Goal: Task Accomplishment & Management: Manage account settings

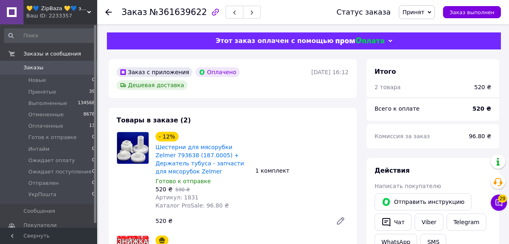
scroll to position [427, 0]
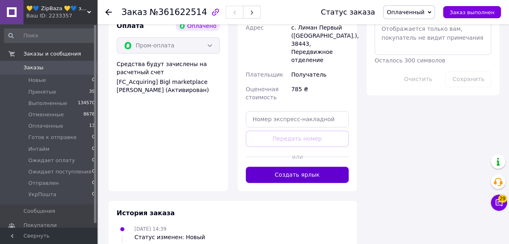
click at [299, 166] on button "Создать ярлык" at bounding box center [297, 174] width 103 height 16
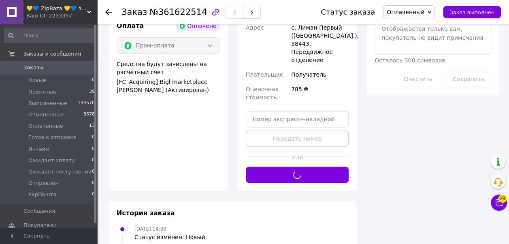
scroll to position [365, 0]
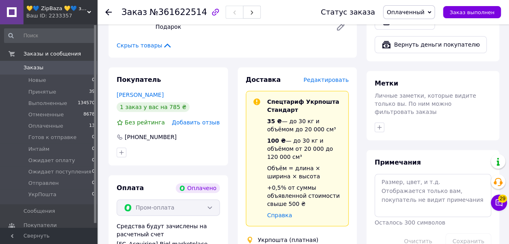
copy div "0504844624113"
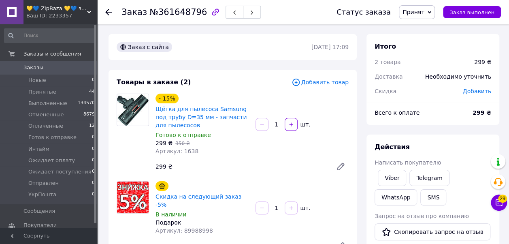
drag, startPoint x: 191, startPoint y: 79, endPoint x: 166, endPoint y: 132, distance: 58.7
click at [191, 79] on div "Товары в заказе (2)" at bounding box center [204, 82] width 175 height 9
